Goal: Task Accomplishment & Management: Use online tool/utility

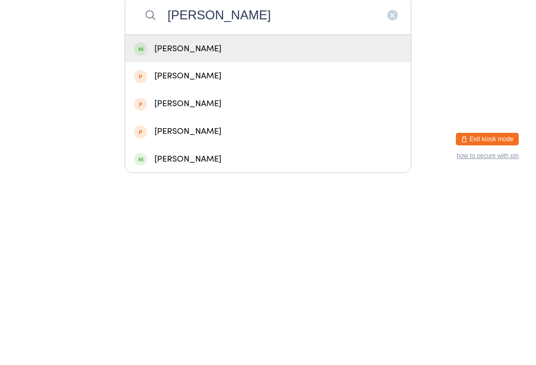
type input "[PERSON_NAME]"
click at [161, 230] on div "[PERSON_NAME]" at bounding box center [268, 237] width 268 height 14
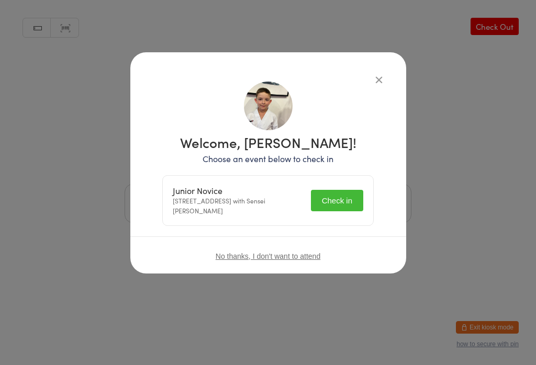
click at [339, 202] on button "Check in" at bounding box center [337, 200] width 52 height 21
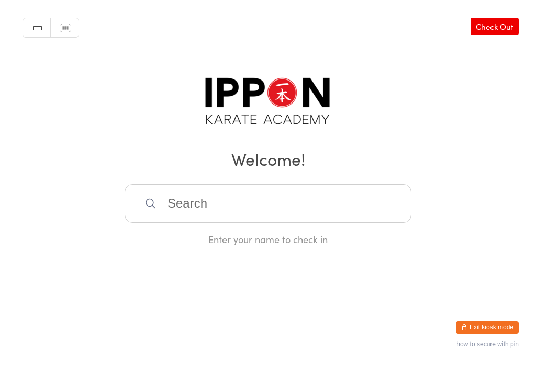
click at [392, 207] on input "search" at bounding box center [267, 203] width 287 height 39
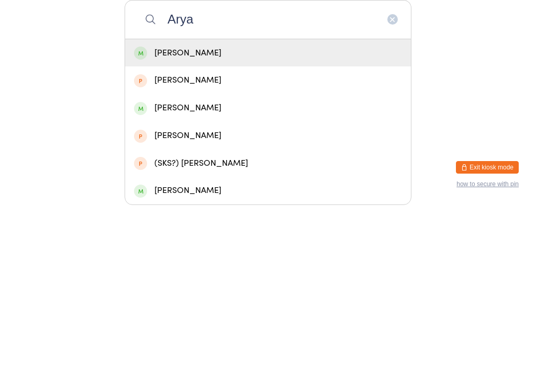
type input "Arya"
click at [239, 206] on div "[PERSON_NAME]" at bounding box center [268, 213] width 268 height 14
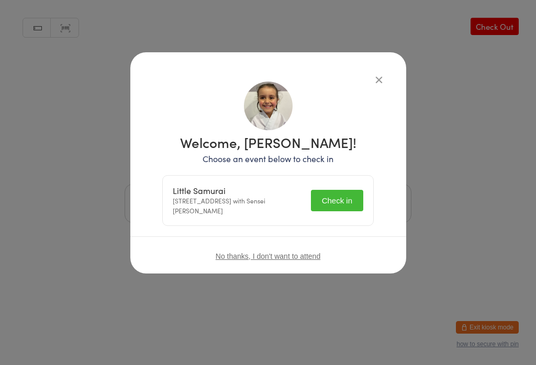
click at [373, 74] on icon "button" at bounding box center [379, 80] width 12 height 12
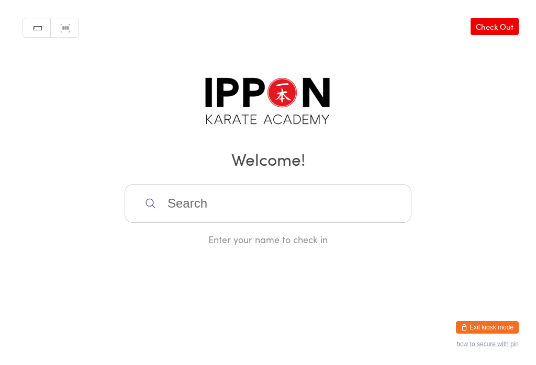
click at [294, 212] on input "search" at bounding box center [267, 203] width 287 height 39
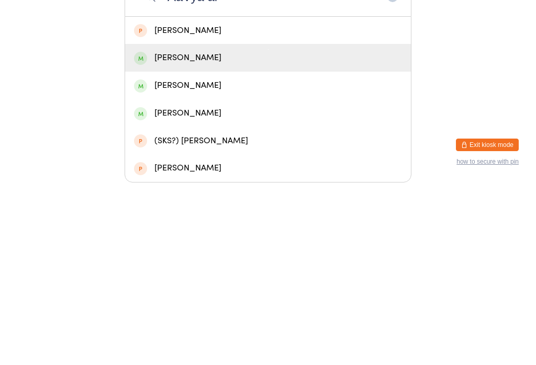
type input "AaVya ar"
click at [175, 233] on div "[PERSON_NAME]" at bounding box center [268, 240] width 268 height 14
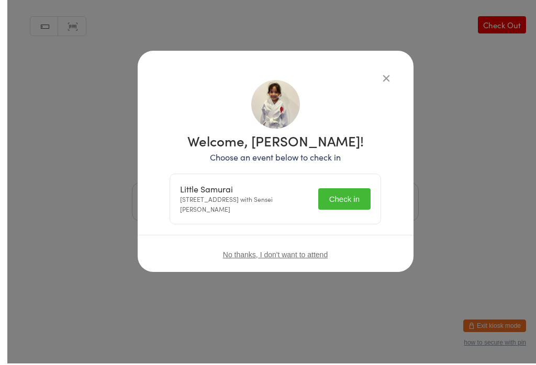
click at [316, 208] on button "Check in" at bounding box center [337, 200] width 52 height 21
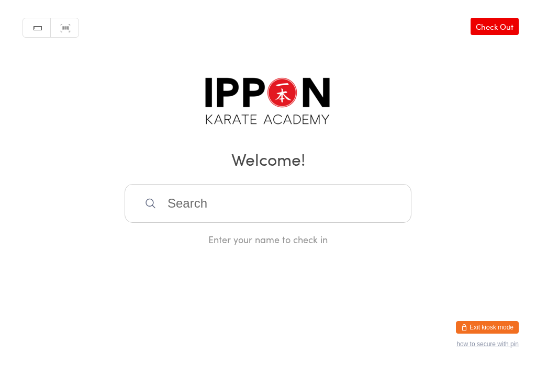
click at [386, 222] on input "search" at bounding box center [267, 203] width 287 height 39
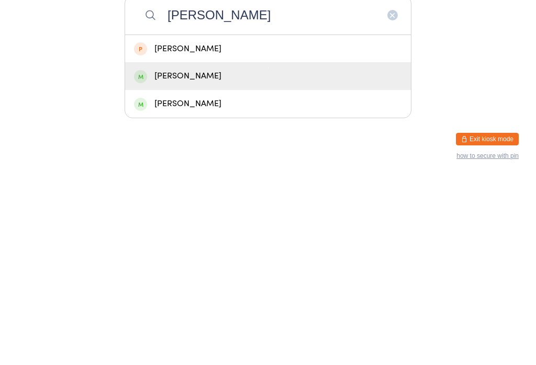
type input "[PERSON_NAME]"
click at [221, 257] on div "[PERSON_NAME]" at bounding box center [268, 264] width 268 height 14
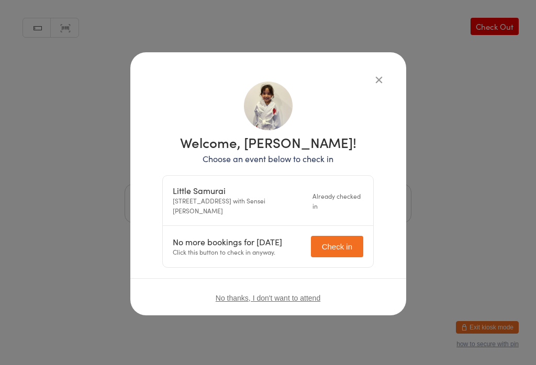
click at [342, 76] on div "Welcome, [PERSON_NAME]! Choose an event below to check in Little Samurai [STREE…" at bounding box center [268, 199] width 234 height 253
click at [372, 84] on button "button" at bounding box center [378, 79] width 13 height 13
click at [373, 77] on icon "button" at bounding box center [379, 80] width 12 height 12
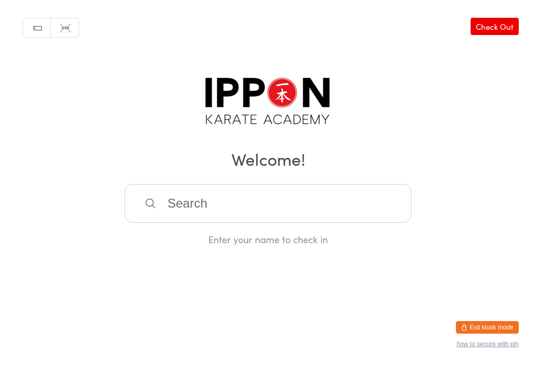
click at [392, 223] on input "search" at bounding box center [267, 203] width 287 height 39
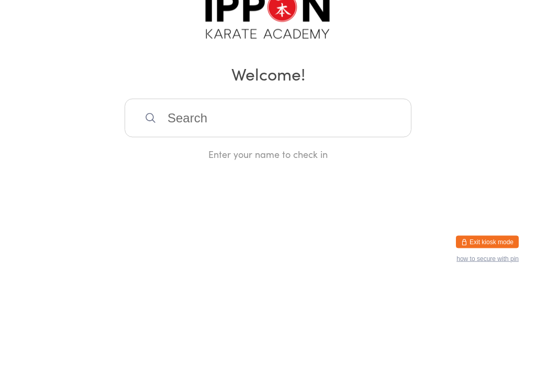
click at [358, 147] on h2 "Welcome!" at bounding box center [267, 159] width 515 height 24
click at [373, 147] on h2 "Welcome!" at bounding box center [267, 159] width 515 height 24
click at [486, 111] on div "Manual search Scanner input Check Out Welcome! Enter your name to check in" at bounding box center [268, 123] width 536 height 246
click at [352, 223] on input "search" at bounding box center [267, 203] width 287 height 39
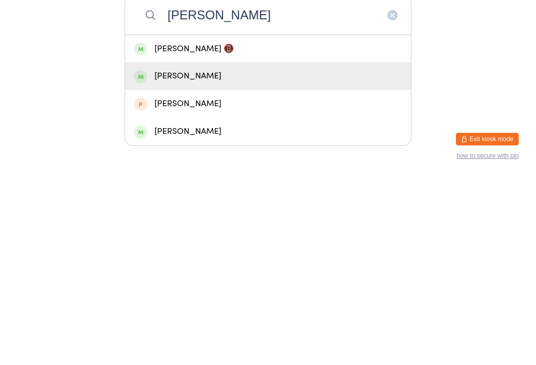
type input "[PERSON_NAME]"
click at [200, 257] on div "[PERSON_NAME]" at bounding box center [268, 264] width 268 height 14
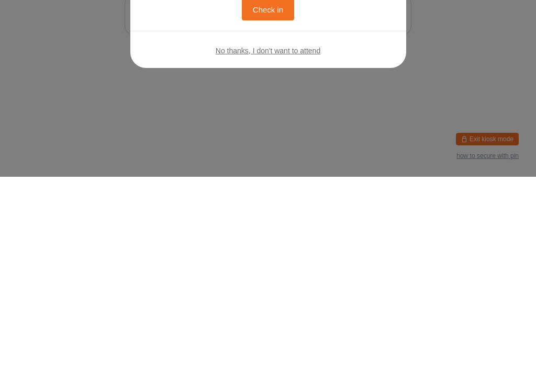
click at [242, 187] on button "Check in" at bounding box center [268, 197] width 52 height 21
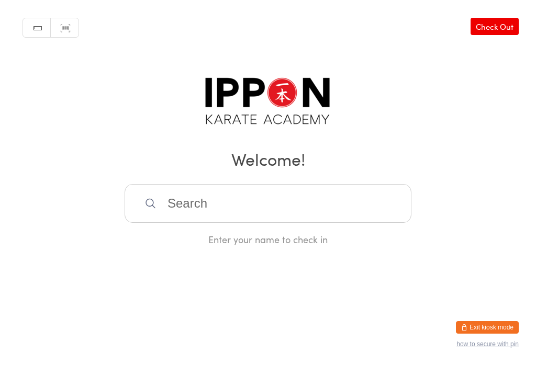
click at [316, 202] on input "search" at bounding box center [267, 203] width 287 height 39
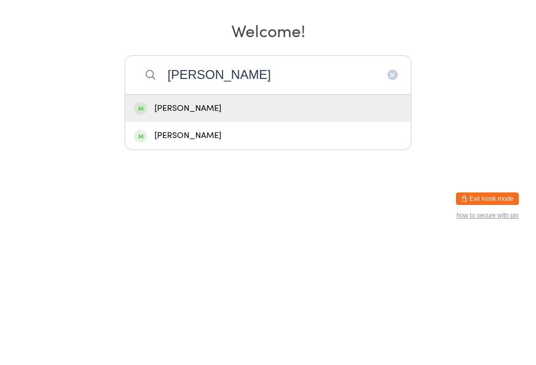
click at [257, 184] on input "[PERSON_NAME]" at bounding box center [267, 203] width 287 height 39
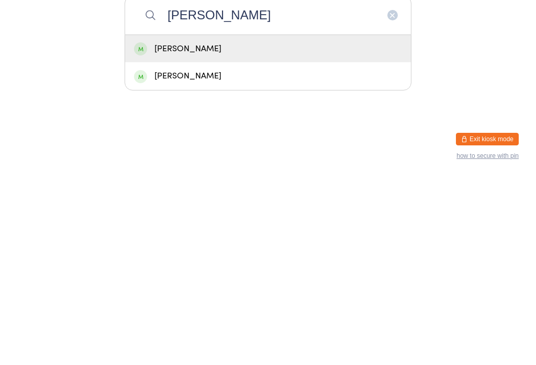
type input "[PERSON_NAME]"
click at [279, 230] on div "[PERSON_NAME]" at bounding box center [268, 237] width 268 height 14
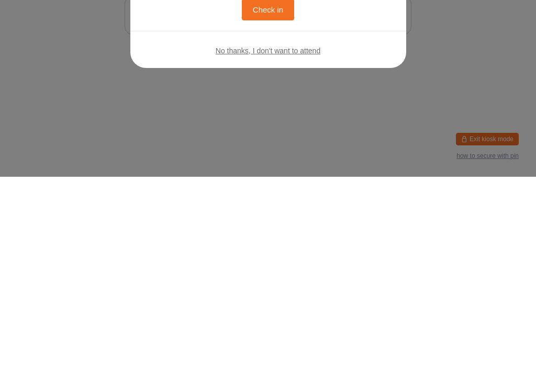
click at [268, 200] on button "Check in" at bounding box center [268, 197] width 52 height 21
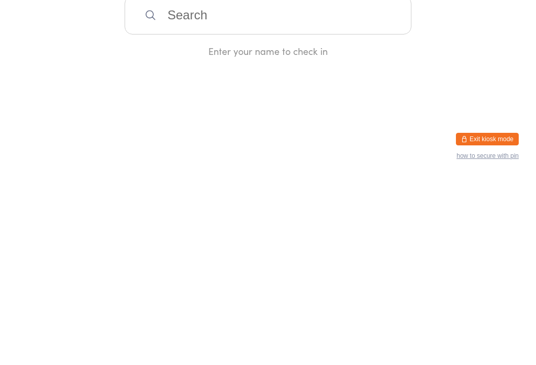
click at [505, 357] on html "You have now entered Kiosk Mode. Members will be able to check themselves in us…" at bounding box center [268, 182] width 536 height 365
click at [516, 360] on footer "Exit kiosk mode how to secure with pin" at bounding box center [525, 360] width 21 height 10
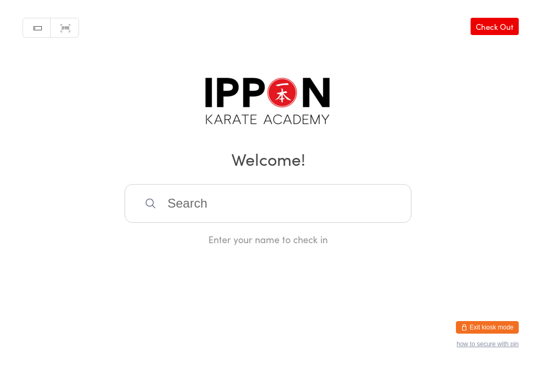
click at [185, 206] on input "search" at bounding box center [267, 203] width 287 height 39
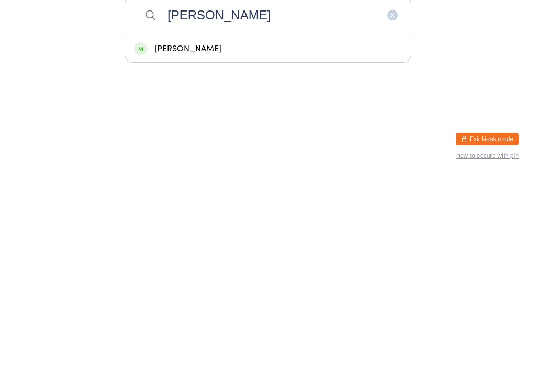
type input "[PERSON_NAME]"
click at [171, 223] on div "[PERSON_NAME]" at bounding box center [268, 237] width 286 height 28
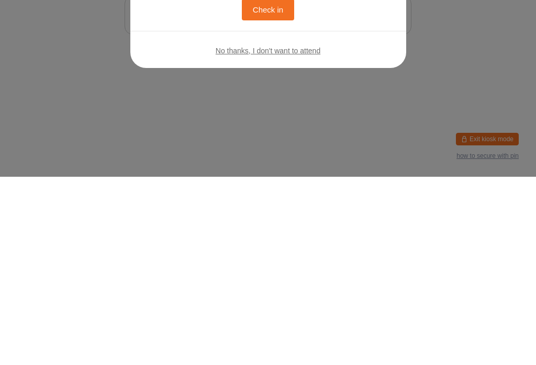
click at [260, 198] on button "Check in" at bounding box center [268, 197] width 52 height 21
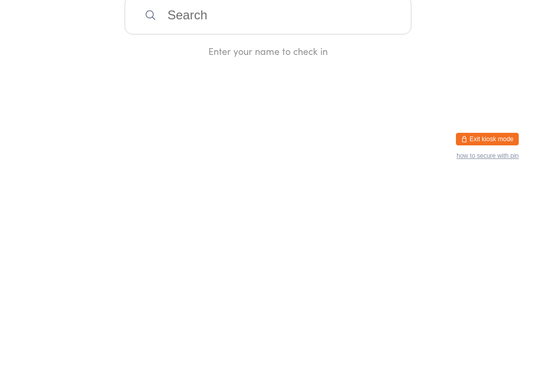
click at [226, 212] on input "search" at bounding box center [267, 203] width 287 height 39
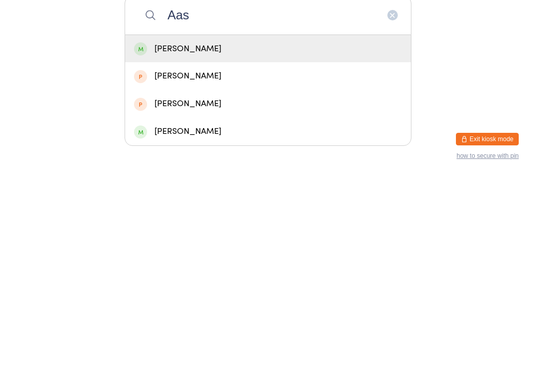
type input "Aas"
click at [254, 230] on div "[PERSON_NAME]" at bounding box center [268, 237] width 268 height 14
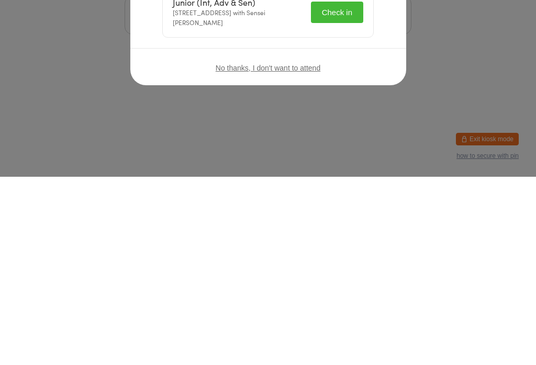
click at [381, 236] on div "No thanks, I don't want to attend" at bounding box center [268, 255] width 276 height 39
click at [378, 236] on div "No thanks, I don't want to attend" at bounding box center [268, 255] width 276 height 39
click at [383, 236] on div "No thanks, I don't want to attend" at bounding box center [268, 255] width 276 height 39
click at [391, 236] on div "No thanks, I don't want to attend" at bounding box center [268, 255] width 276 height 39
click at [311, 190] on button "Check in" at bounding box center [337, 200] width 52 height 21
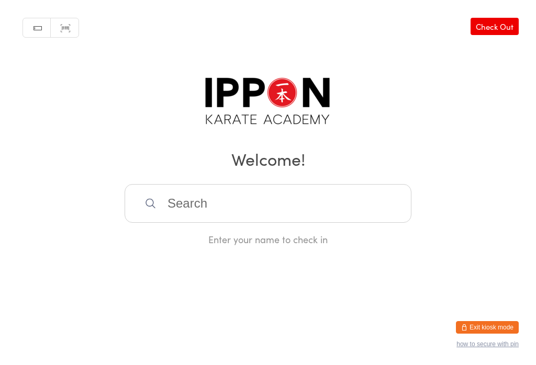
click at [376, 206] on input "search" at bounding box center [267, 203] width 287 height 39
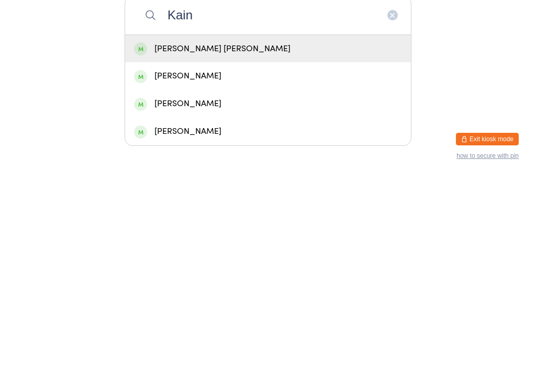
type input "Kain"
click at [345, 230] on div "[PERSON_NAME] [PERSON_NAME]" at bounding box center [268, 237] width 268 height 14
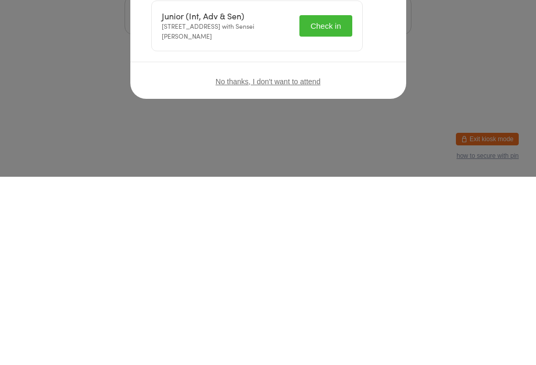
click at [338, 203] on button "Check in" at bounding box center [325, 213] width 52 height 21
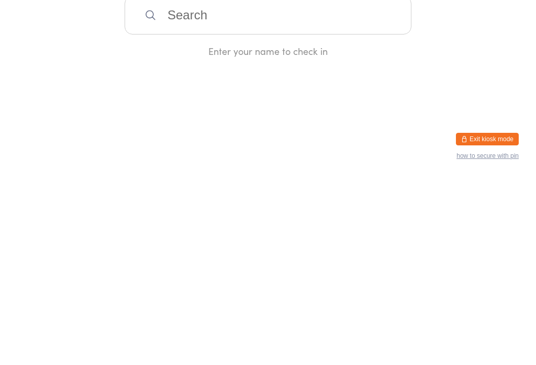
click at [329, 223] on input "search" at bounding box center [267, 203] width 287 height 39
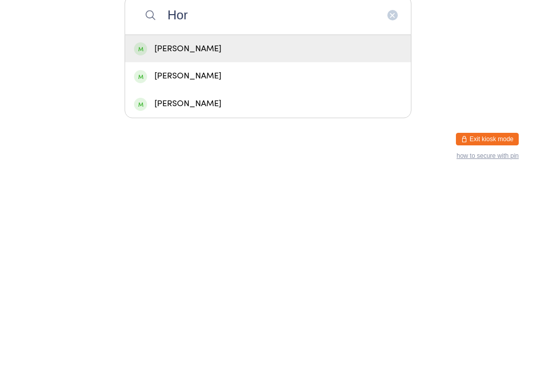
type input "Hor"
click at [208, 223] on div "[PERSON_NAME]" at bounding box center [268, 237] width 286 height 28
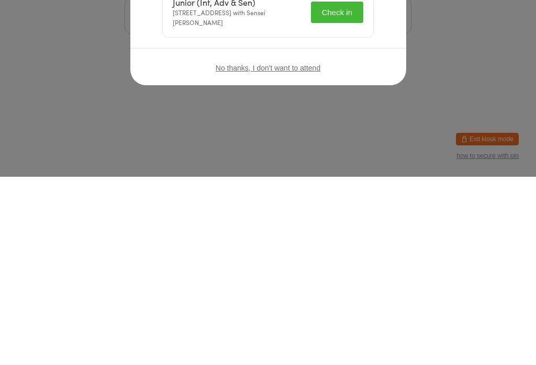
click at [378, 236] on div "No thanks, I don't want to attend" at bounding box center [268, 255] width 276 height 39
click at [372, 236] on div "No thanks, I don't want to attend" at bounding box center [268, 255] width 276 height 39
click at [375, 236] on div "No thanks, I don't want to attend" at bounding box center [268, 255] width 276 height 39
click at [332, 190] on button "Check in" at bounding box center [337, 200] width 52 height 21
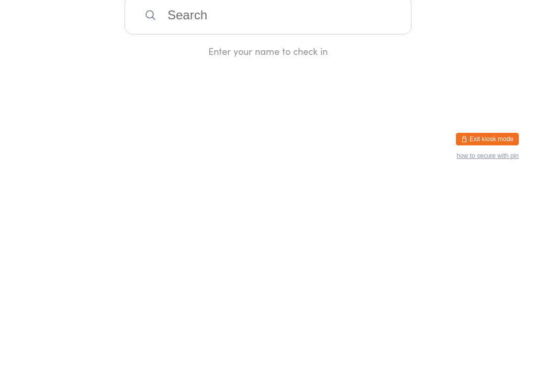
click at [371, 76] on div "Manual search Scanner input Check Out Welcome! Enter your name to check in" at bounding box center [268, 123] width 536 height 246
click at [270, 192] on input "search" at bounding box center [267, 203] width 287 height 39
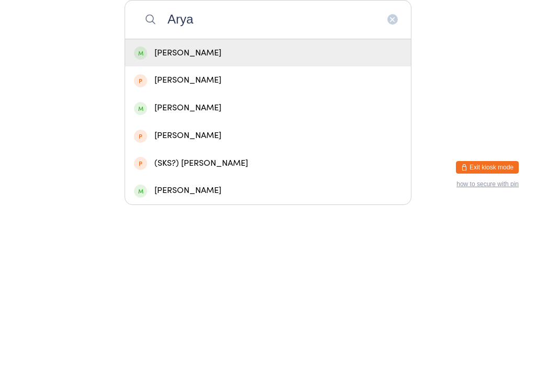
type input "Arya"
click at [198, 233] on div "[PERSON_NAME]" at bounding box center [268, 240] width 268 height 14
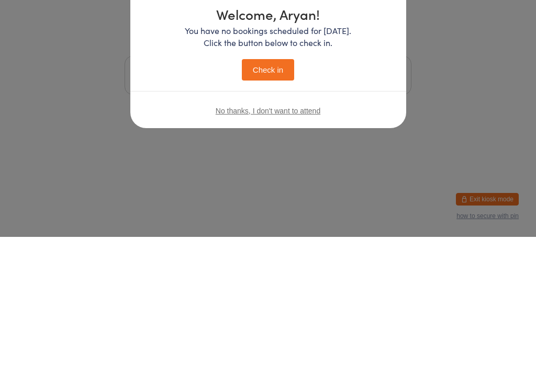
click at [380, 82] on div "Welcome, Aryan! You have no bookings scheduled for [DATE]. Click the button bel…" at bounding box center [268, 145] width 234 height 127
click at [369, 70] on div "Welcome, Aryan! You have no bookings scheduled for [DATE]. Click the button bel…" at bounding box center [268, 154] width 276 height 204
click at [373, 74] on icon "button" at bounding box center [379, 80] width 12 height 12
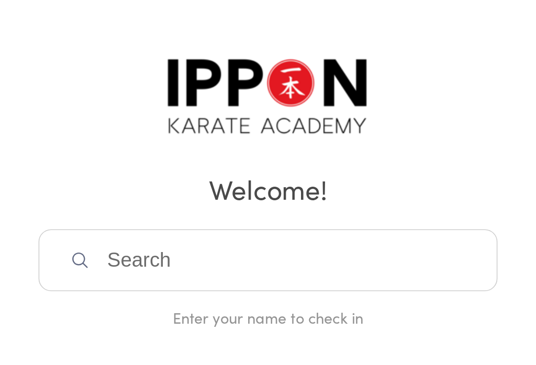
click at [201, 184] on input "search" at bounding box center [267, 203] width 287 height 39
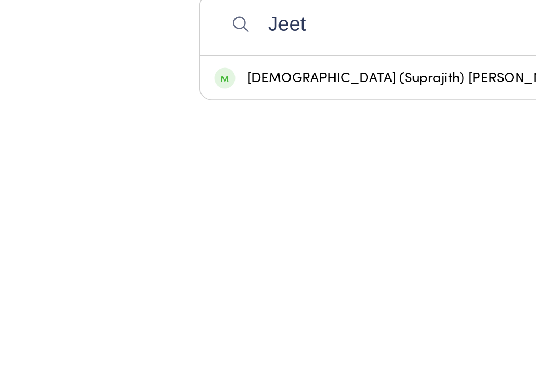
type input "Jeet"
click at [190, 230] on div "[DEMOGRAPHIC_DATA] (Suprajith) [PERSON_NAME]" at bounding box center [268, 237] width 268 height 14
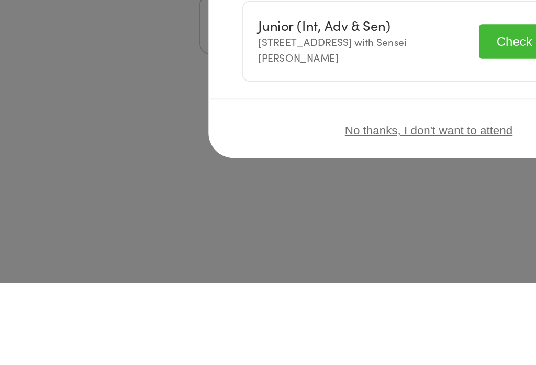
click at [318, 250] on div "No thanks, I don't want to attend" at bounding box center [268, 269] width 276 height 39
click at [325, 250] on div "No thanks, I don't want to attend" at bounding box center [268, 269] width 276 height 39
click at [320, 266] on span "No thanks, I don't want to attend" at bounding box center [268, 270] width 105 height 8
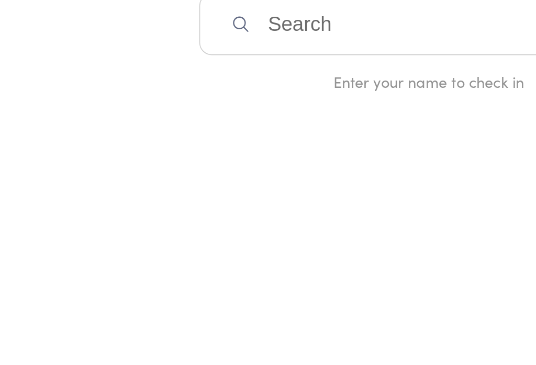
click at [314, 233] on div "Enter your name to check in" at bounding box center [267, 239] width 287 height 13
click at [316, 233] on div "Enter your name to check in" at bounding box center [267, 239] width 287 height 13
